Goal: Find contact information: Find contact information

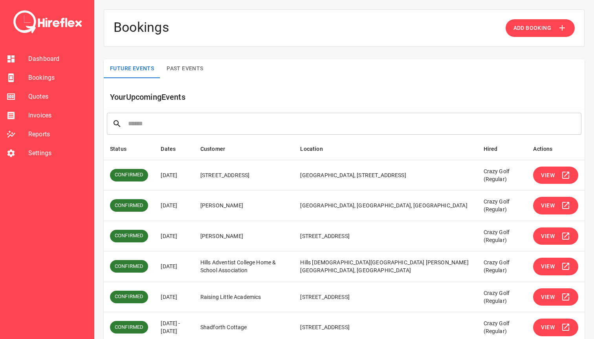
click at [26, 97] on div at bounding box center [17, 96] width 22 height 9
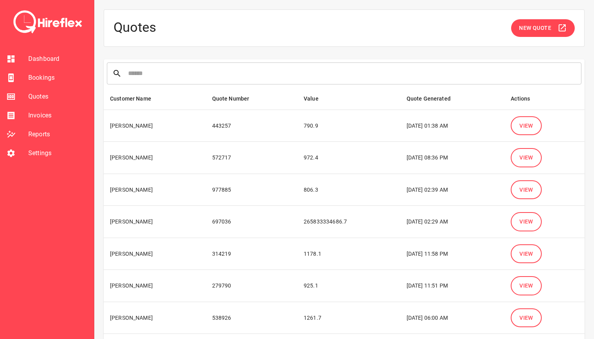
click at [530, 129] on span "View" at bounding box center [527, 126] width 14 height 10
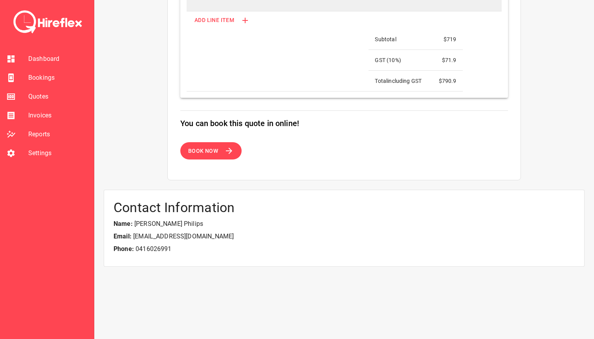
scroll to position [384, 0]
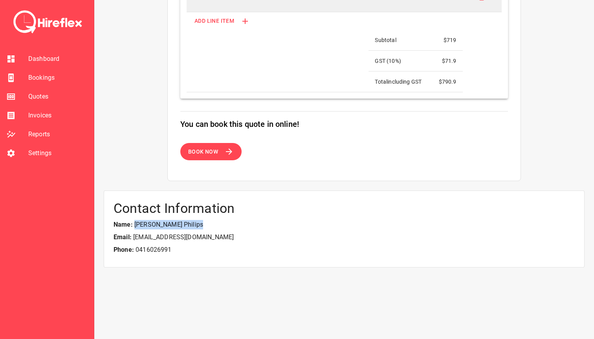
drag, startPoint x: 135, startPoint y: 226, endPoint x: 175, endPoint y: 225, distance: 40.5
click at [175, 225] on p "Name: Kirsten Philips" at bounding box center [345, 224] width 462 height 9
copy p "Kirsten Philips"
drag, startPoint x: 223, startPoint y: 240, endPoint x: 132, endPoint y: 240, distance: 90.4
click at [132, 240] on p "Email: kphilips@redlands.nsw.edu.au" at bounding box center [345, 237] width 462 height 9
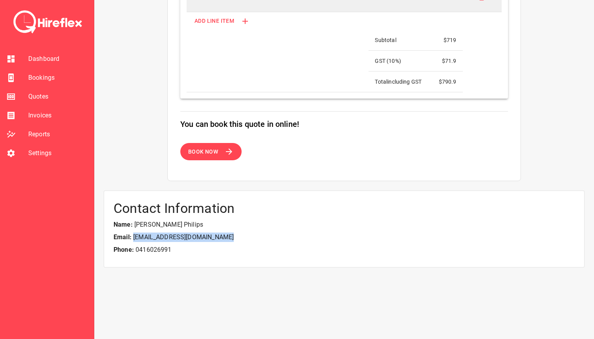
copy p "kphilips@redlands.nsw.edu.au"
click at [147, 248] on p "Phone: 0416026991" at bounding box center [345, 249] width 462 height 9
copy p "0416026991"
